Goal: Information Seeking & Learning: Learn about a topic

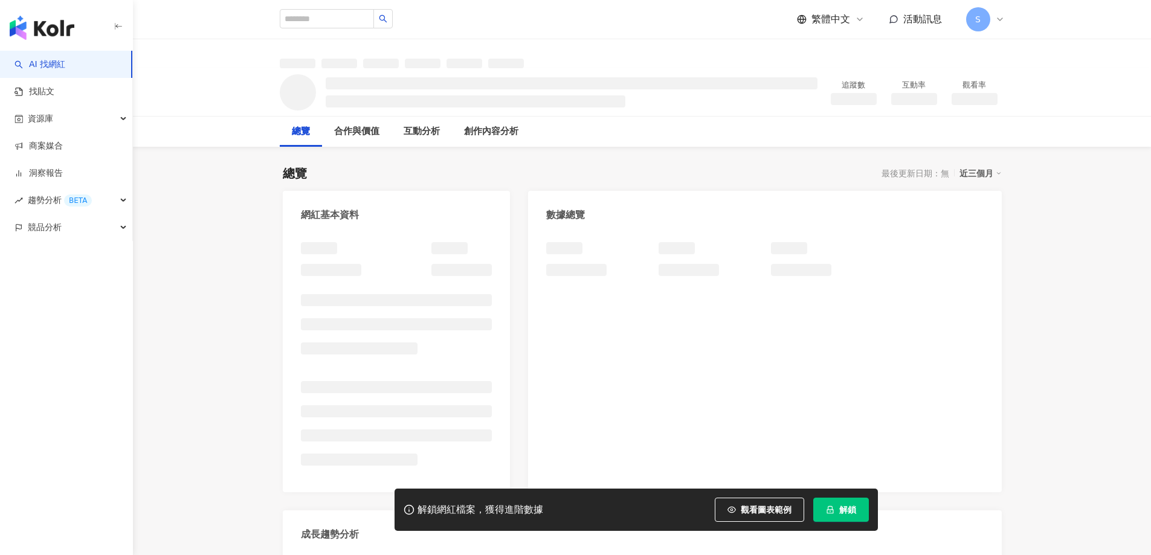
click at [833, 512] on icon "lock" at bounding box center [829, 510] width 7 height 8
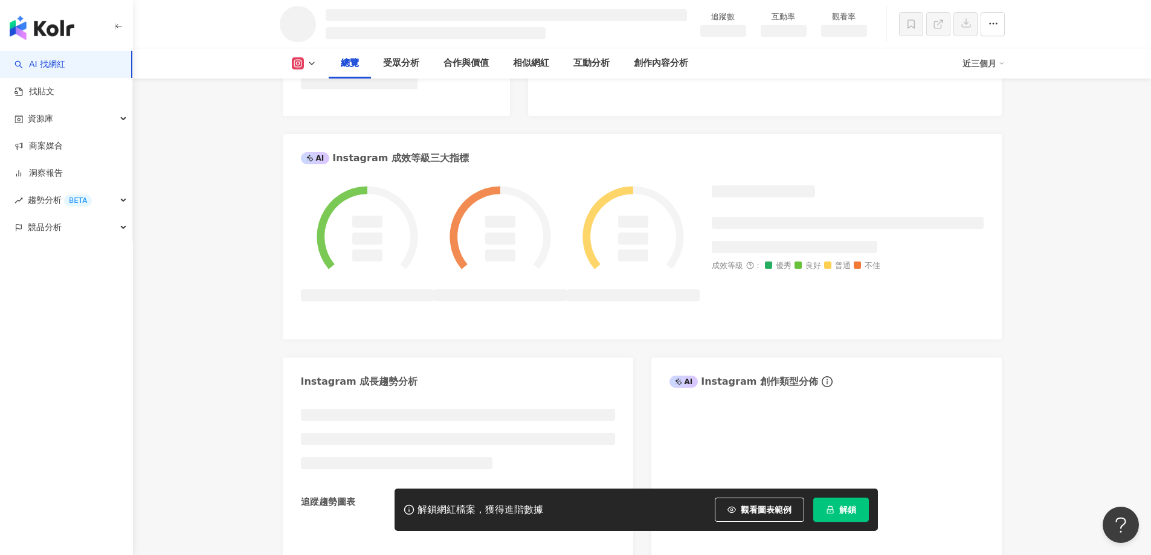
scroll to position [420, 0]
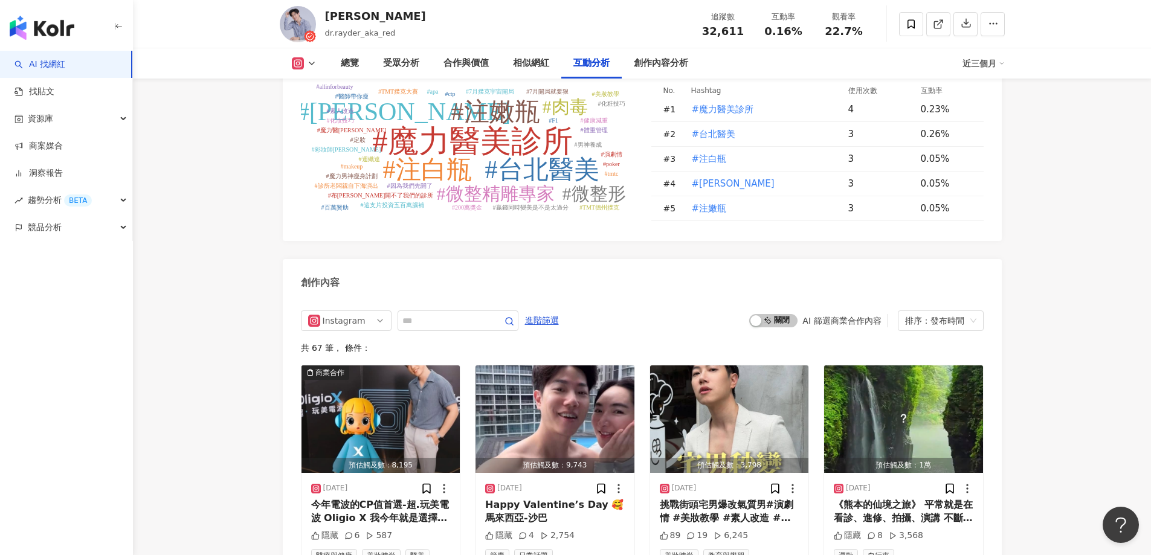
scroll to position [3639, 0]
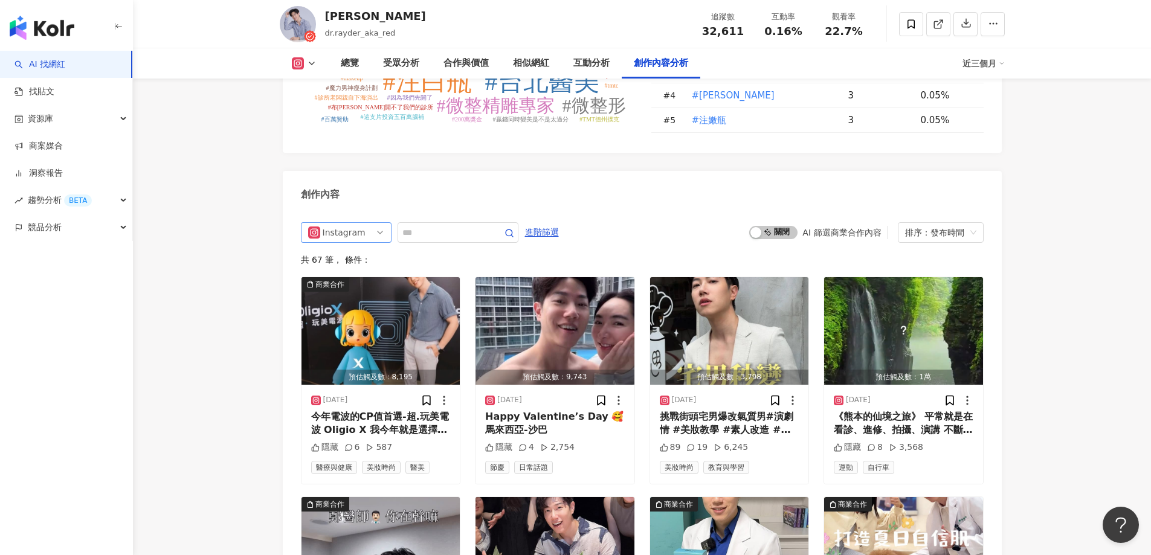
click at [372, 223] on span "Instagram" at bounding box center [346, 232] width 76 height 19
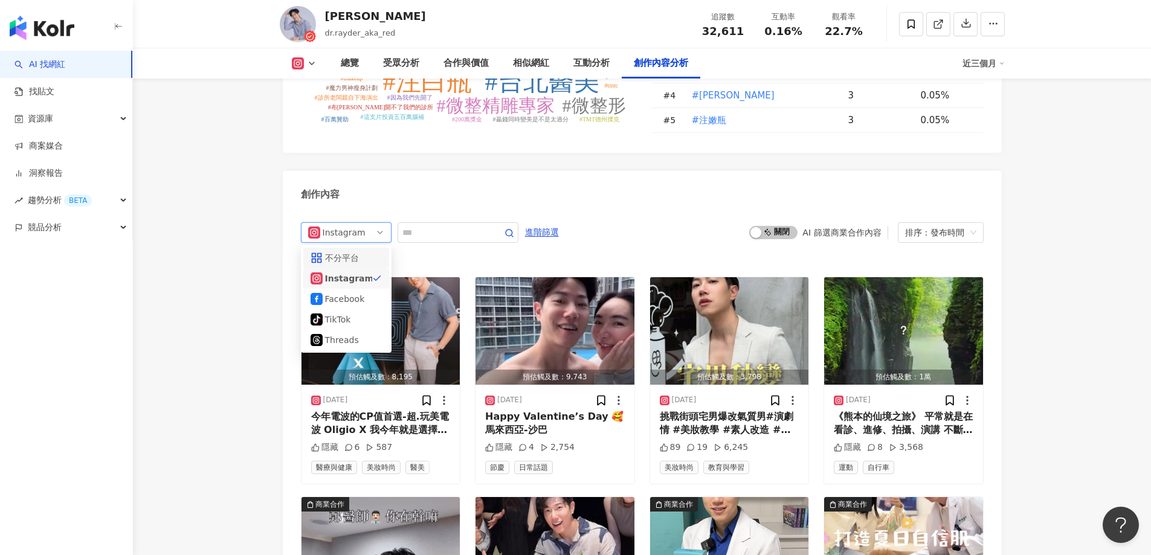
click at [358, 251] on div "不分平台" at bounding box center [344, 257] width 39 height 13
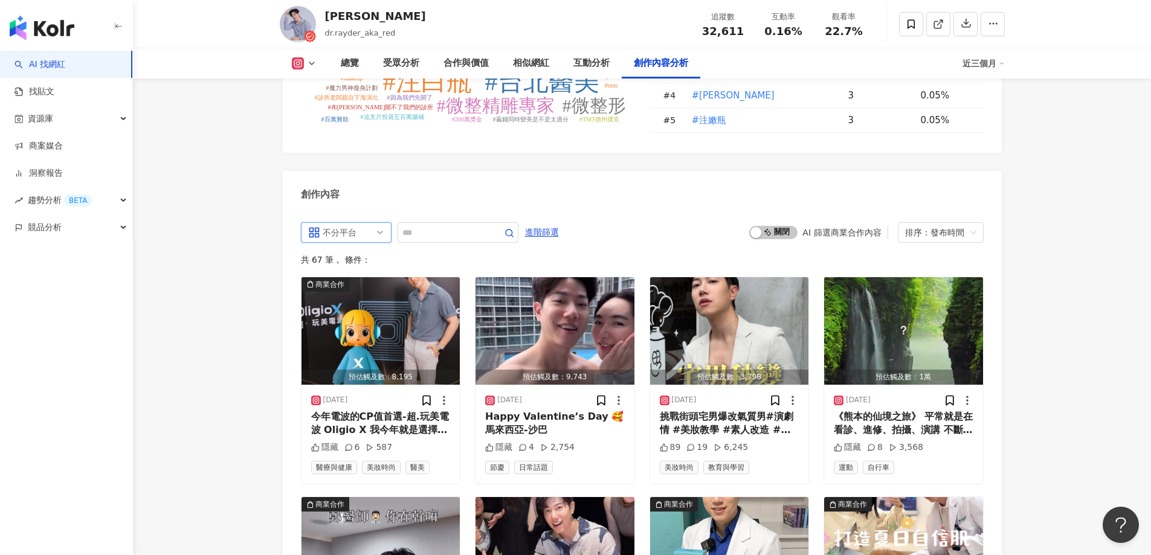
scroll to position [3700, 0]
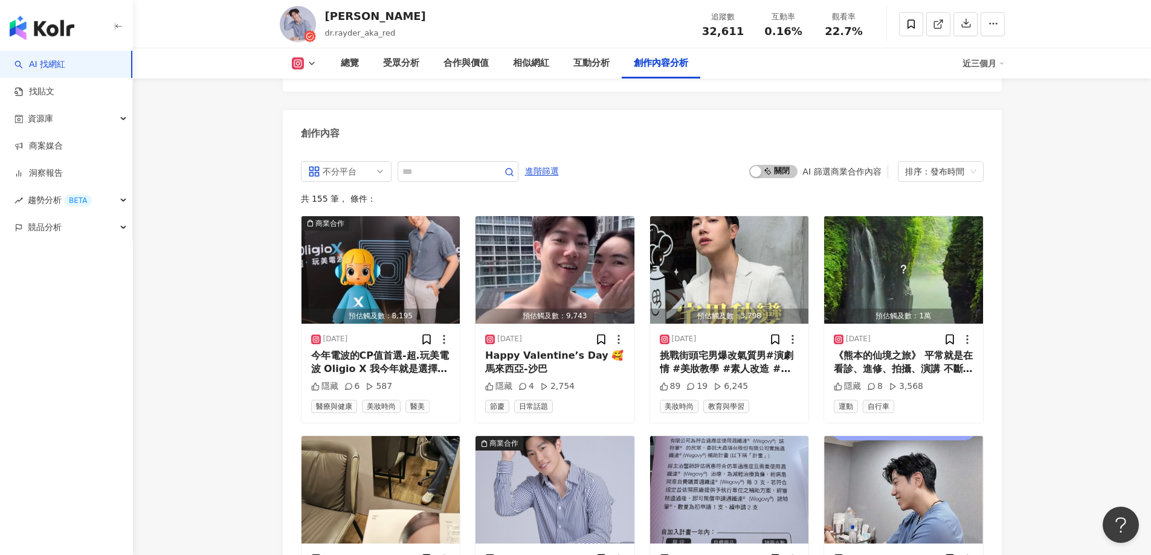
click at [778, 165] on span "啟動 關閉" at bounding box center [773, 171] width 48 height 13
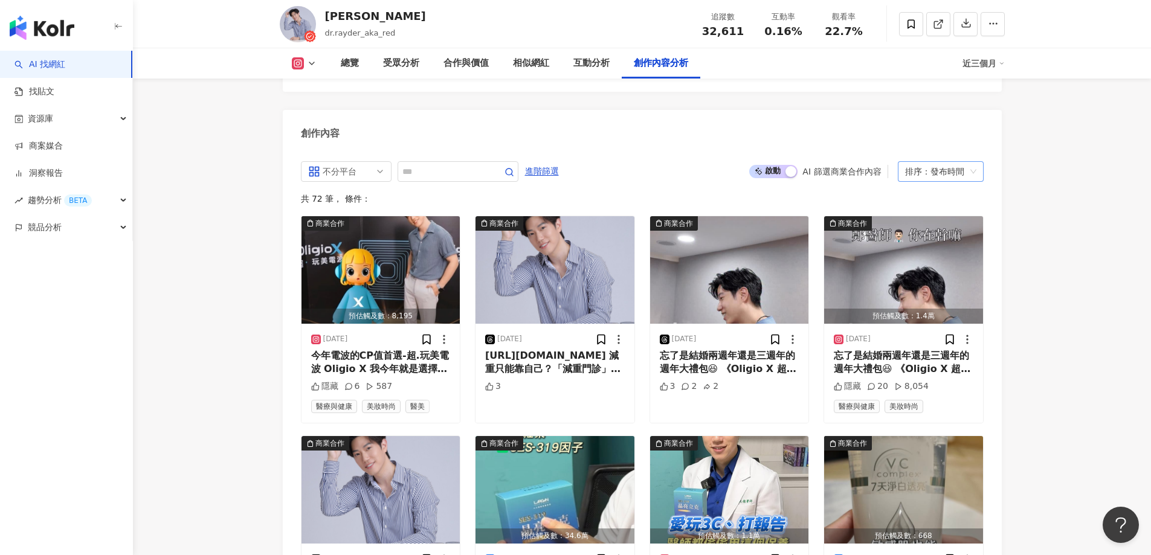
click at [947, 162] on div "排序：發布時間" at bounding box center [935, 171] width 60 height 19
click at [929, 207] on div "觀看數" at bounding box center [940, 206] width 66 height 13
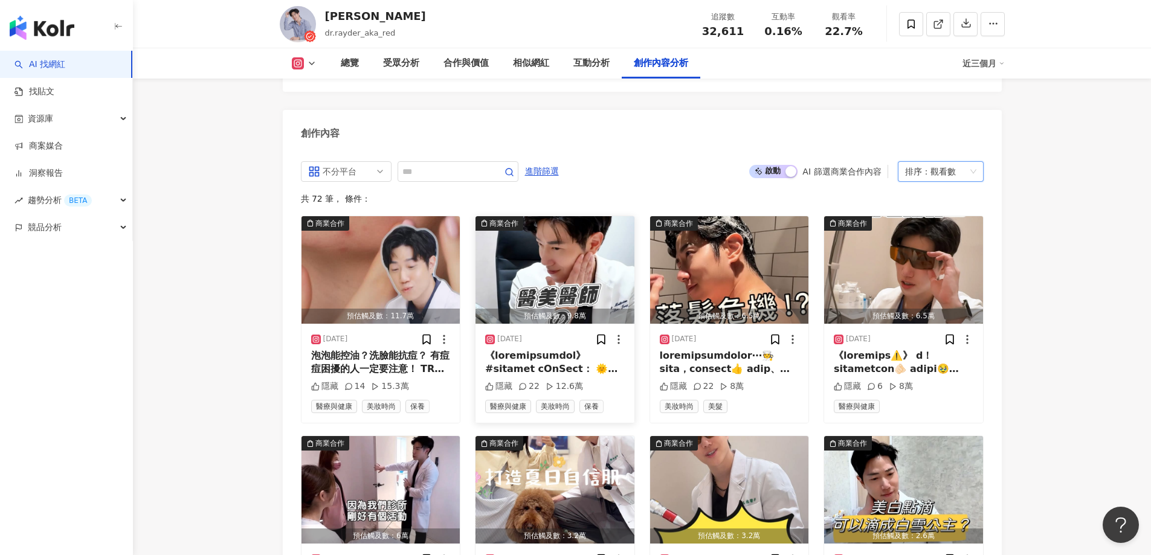
click at [537, 243] on img "button" at bounding box center [554, 270] width 159 height 108
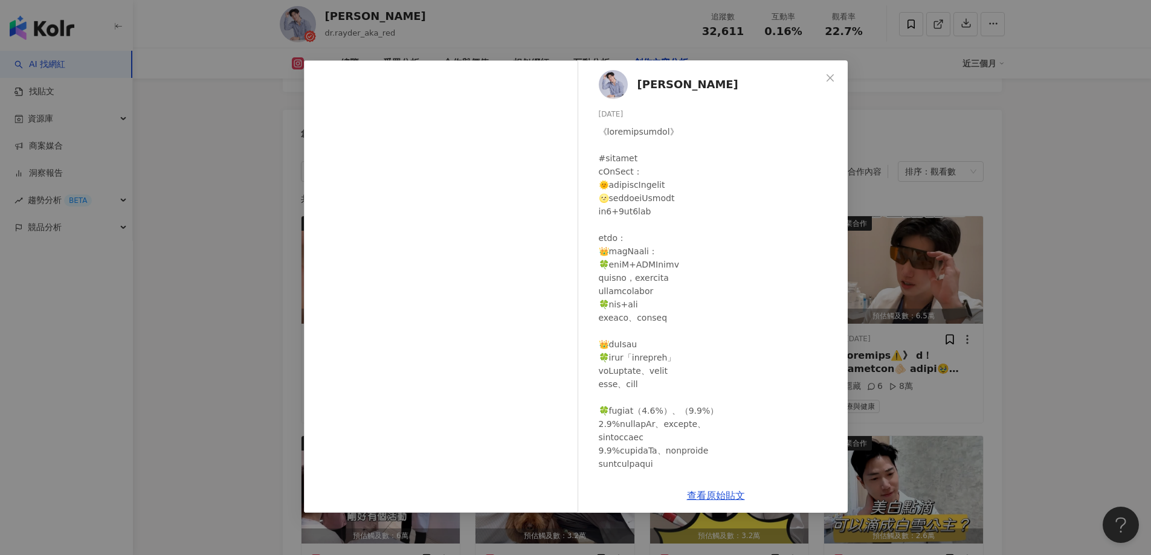
click at [253, 217] on div "[PERSON_NAME][DATE] 隱藏 22 12.6萬 查看原始貼文" at bounding box center [575, 277] width 1151 height 555
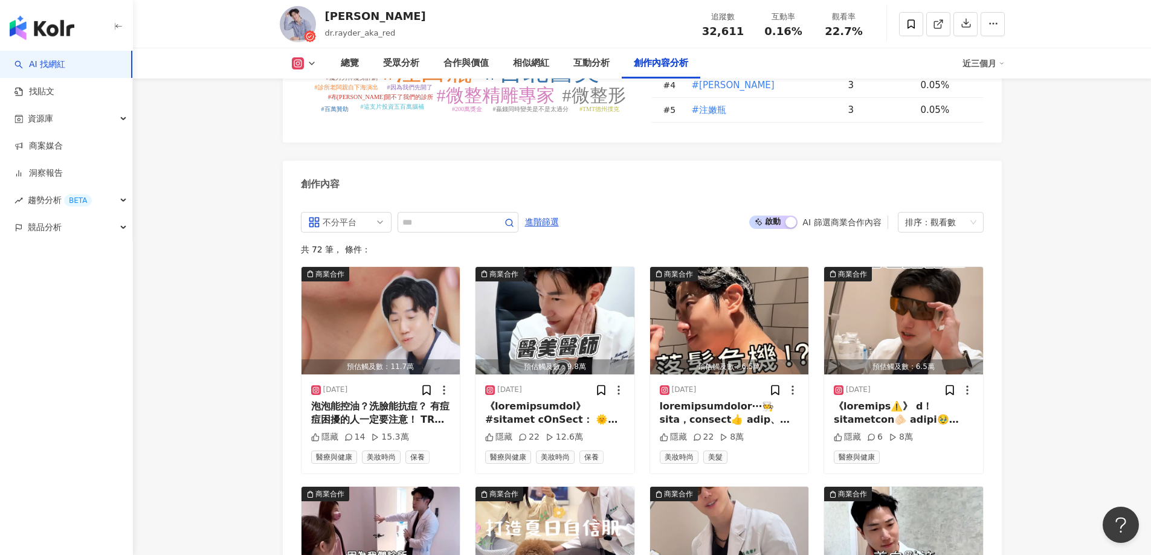
scroll to position [3639, 0]
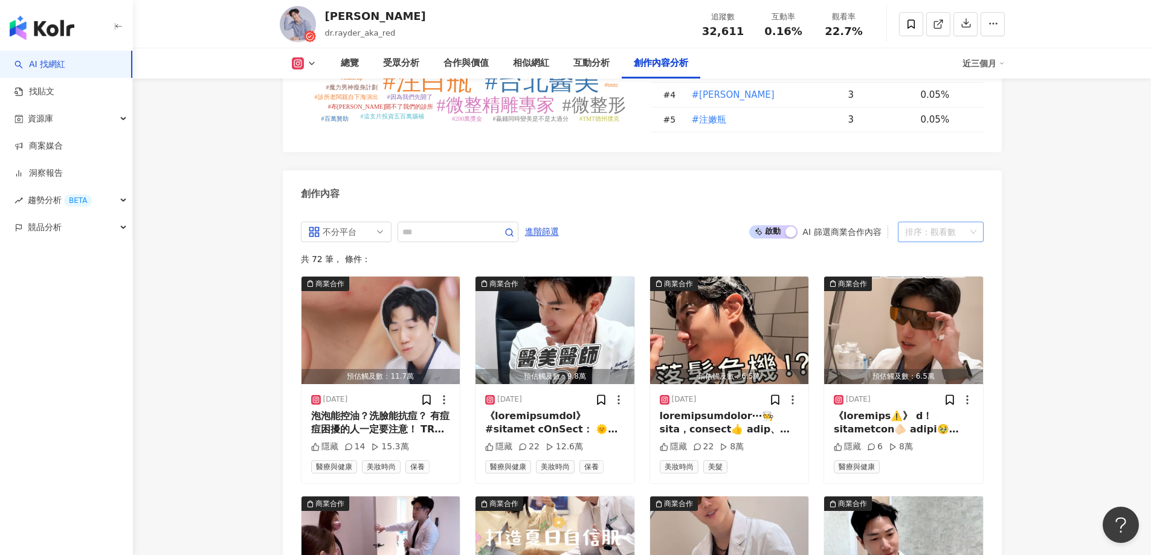
click at [929, 222] on div "排序： 觀看數" at bounding box center [935, 231] width 60 height 19
click at [929, 248] on div "互動數" at bounding box center [940, 246] width 66 height 13
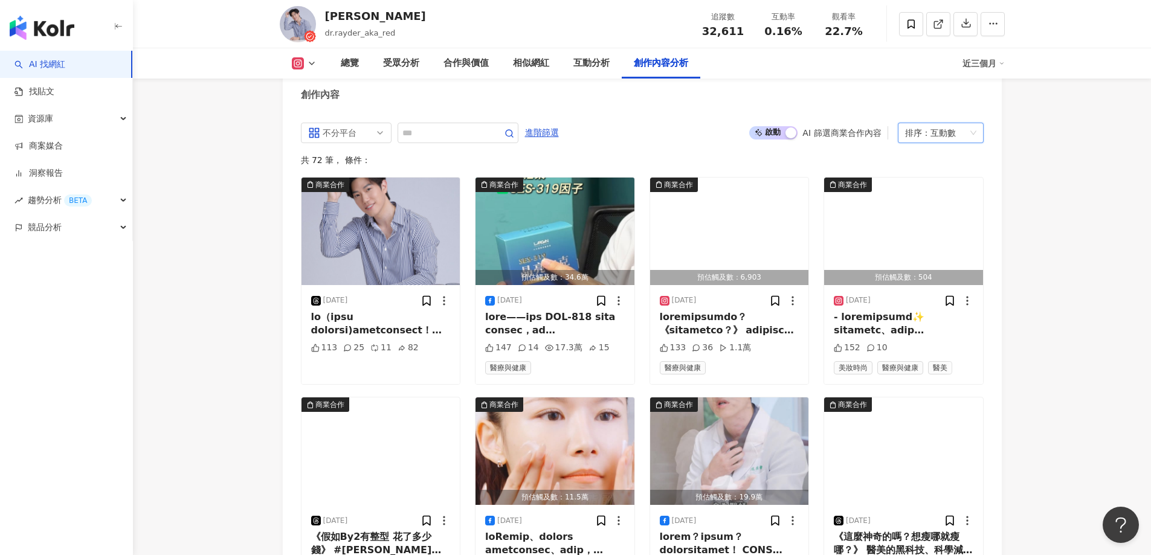
scroll to position [3760, 0]
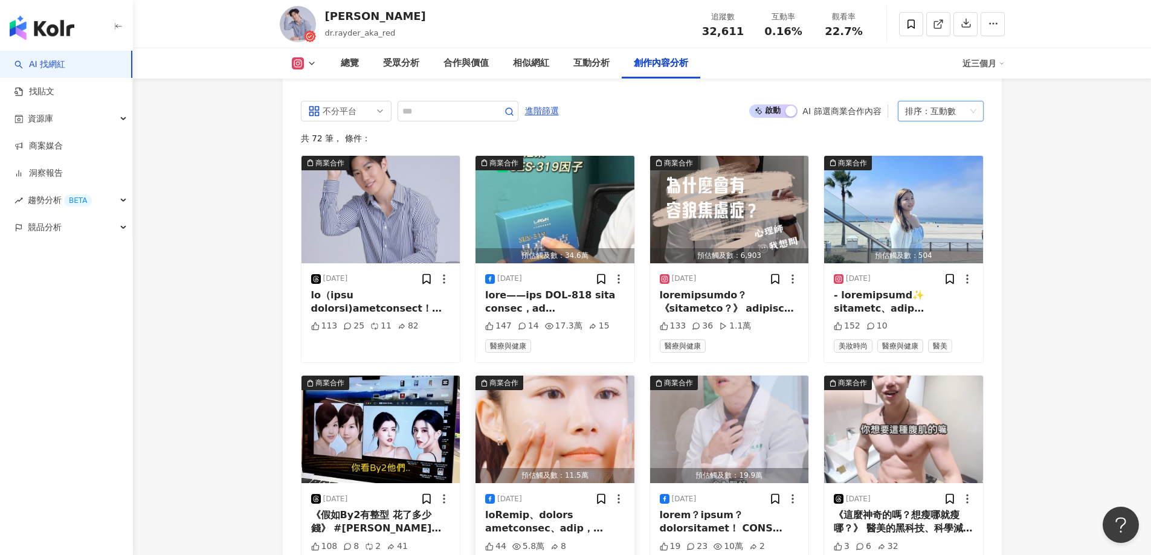
click at [549, 468] on div "預估觸及數：11.5萬" at bounding box center [554, 475] width 159 height 15
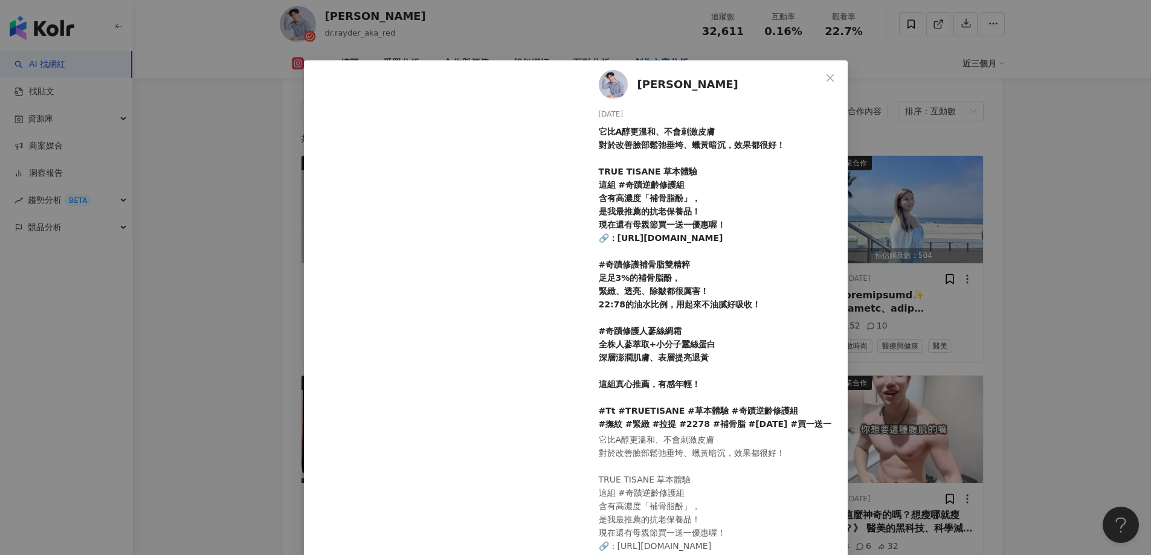
scroll to position [60, 0]
